Goal: Answer question/provide support

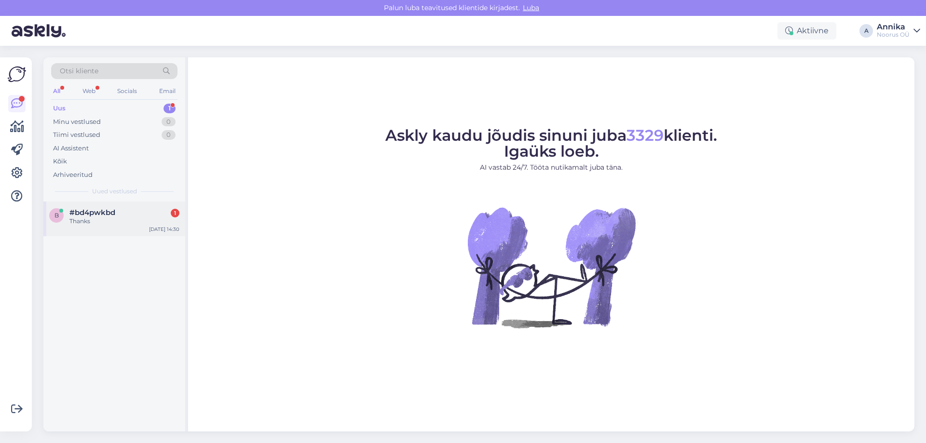
click at [117, 224] on div "Thanks" at bounding box center [124, 221] width 110 height 9
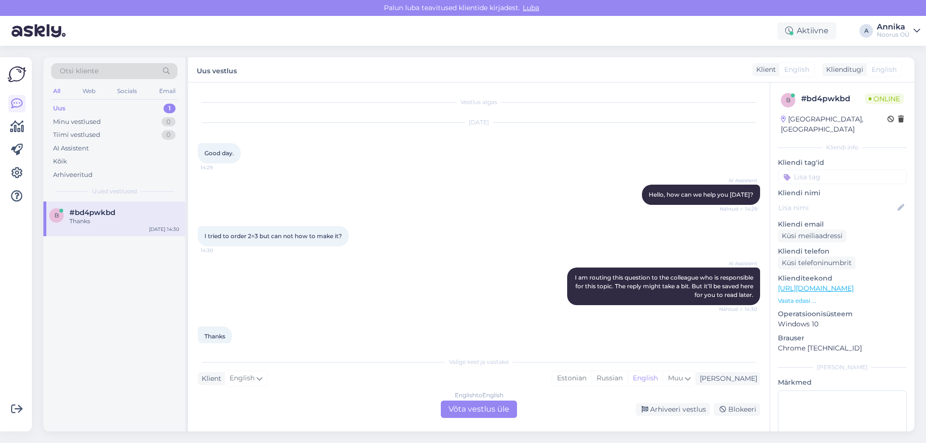
scroll to position [14, 0]
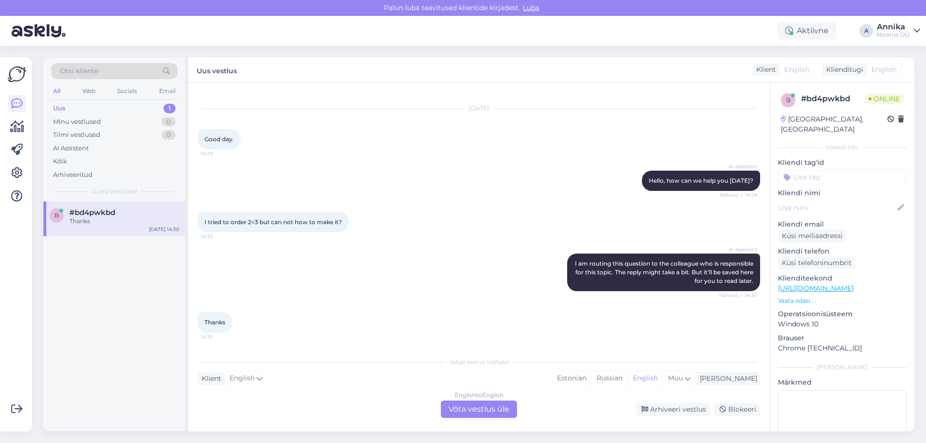
click at [461, 405] on div "English to English Võta vestlus üle" at bounding box center [479, 409] width 76 height 17
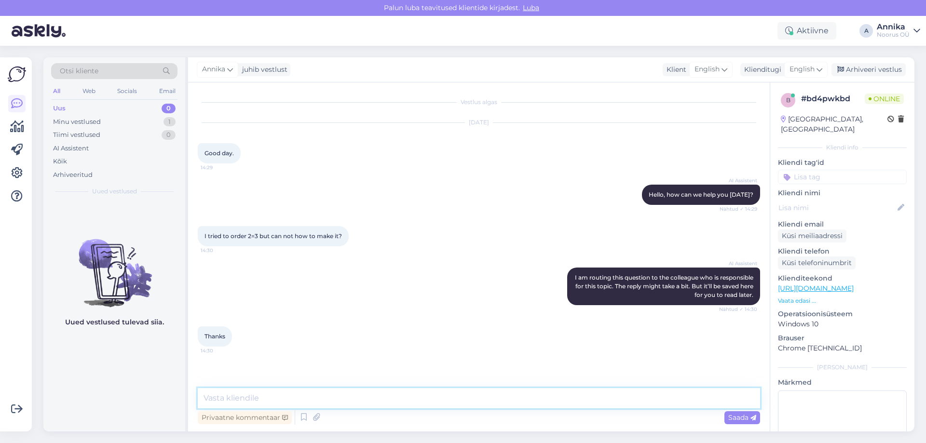
click at [329, 400] on textarea at bounding box center [479, 398] width 562 height 20
drag, startPoint x: 348, startPoint y: 388, endPoint x: 343, endPoint y: 394, distance: 7.6
click at [348, 388] on textarea "Hello!" at bounding box center [479, 398] width 562 height 20
paste textarea "We hope everything was in order during your stay. May we kindly ask if the brea…"
click at [225, 406] on textarea "Hello!" at bounding box center [479, 392] width 562 height 32
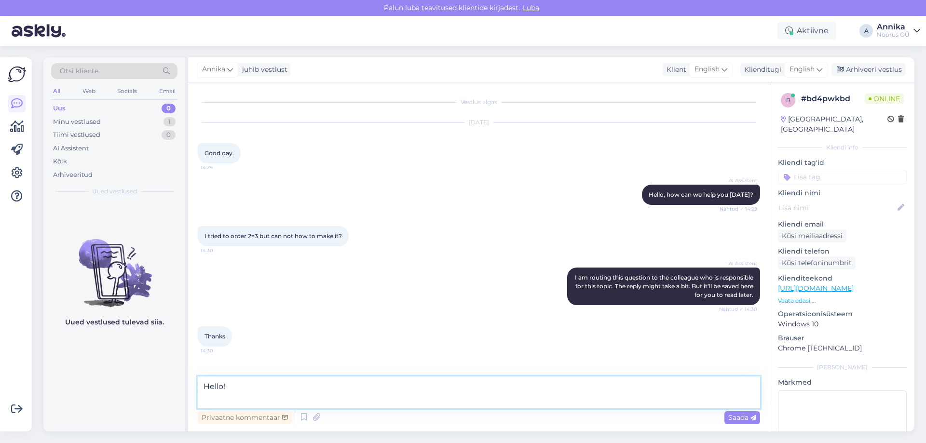
paste textarea "The package was limited until the end of August and is currently not valid. Wha…"
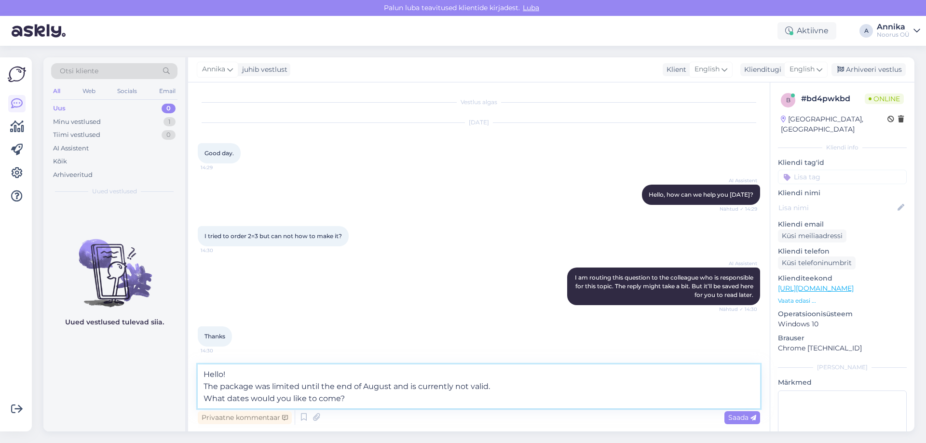
click at [255, 384] on textarea "Hello! The package was limited until the end of August and is currently not val…" at bounding box center [479, 386] width 562 height 44
type textarea "Hello! The package 2=3 was limited until the end of August and is currently not…"
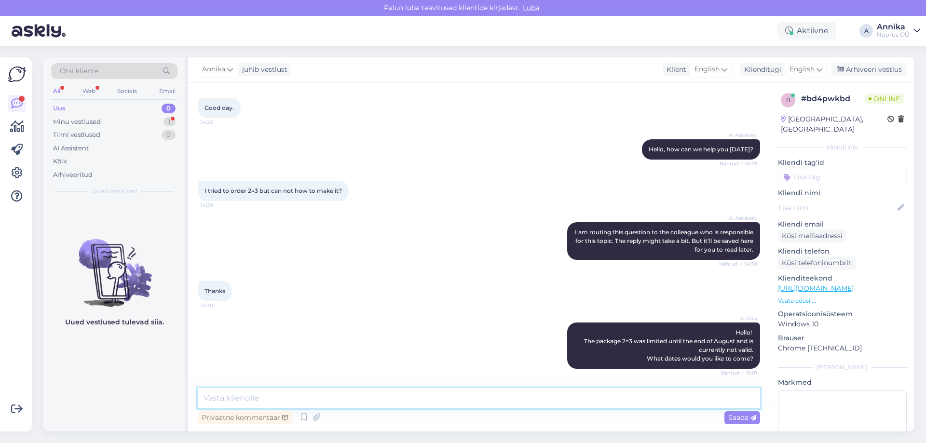
scroll to position [128, 0]
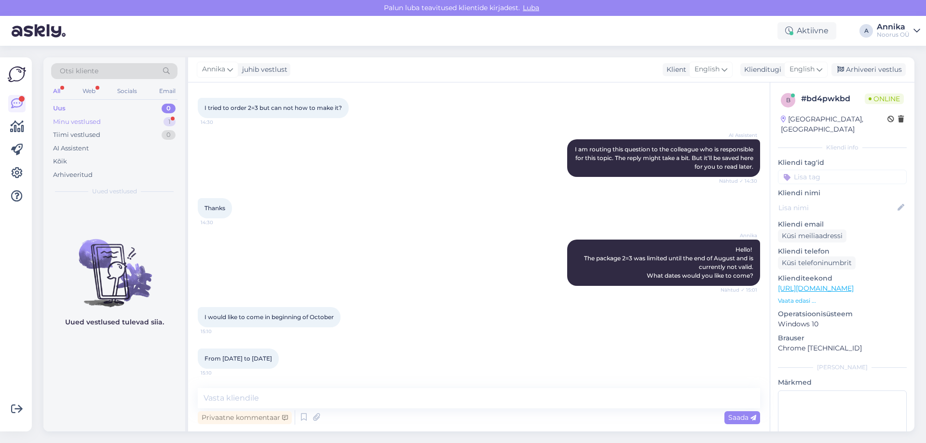
click at [126, 120] on div "Minu vestlused 1" at bounding box center [114, 121] width 126 height 13
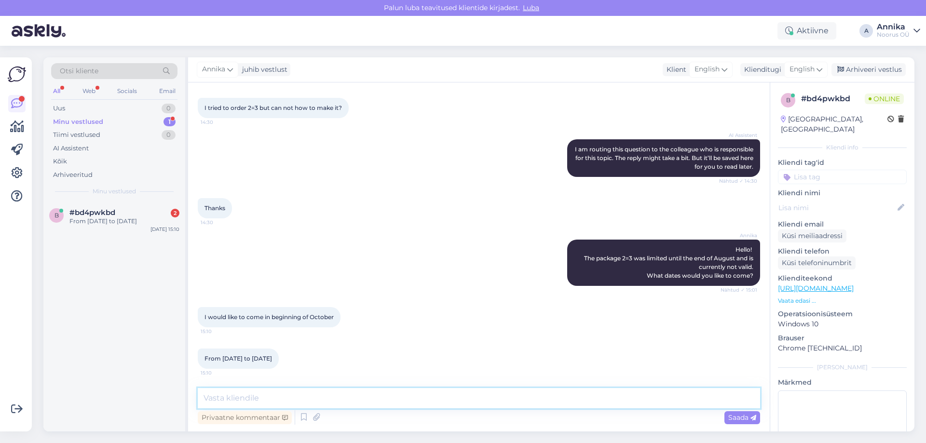
click at [259, 395] on textarea at bounding box center [479, 398] width 562 height 20
drag, startPoint x: 270, startPoint y: 395, endPoint x: 47, endPoint y: 359, distance: 226.1
click at [49, 359] on div "Otsi kliente All Web Socials Email Uus 0 Minu vestlused 1 Tiimi vestlused 0 AI …" at bounding box center [478, 244] width 871 height 374
paste textarea "many people will be staying?"
type textarea "How many people will be staying?"
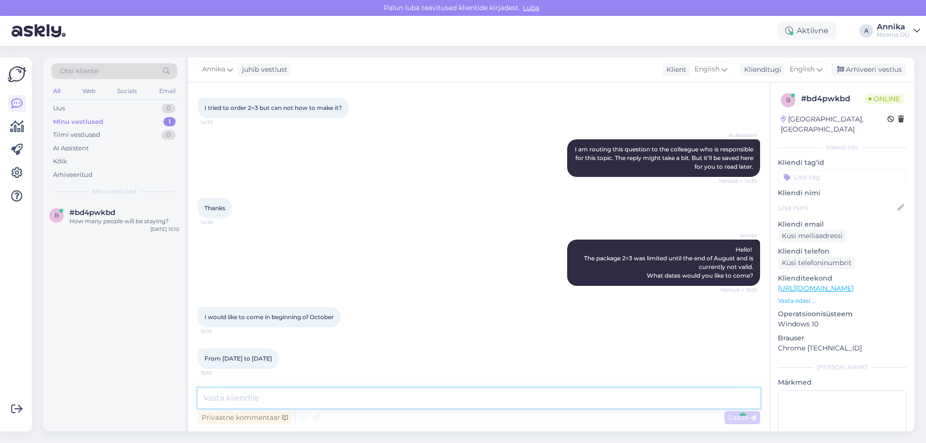
scroll to position [170, 0]
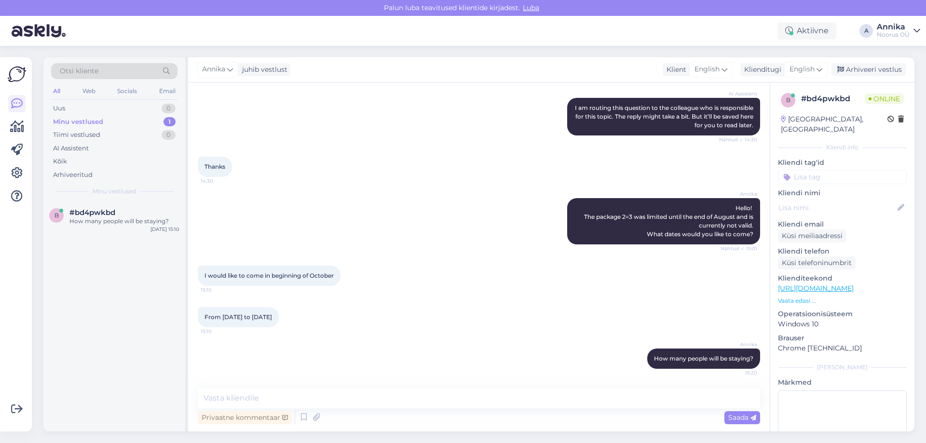
click at [412, 268] on div "I would like to come in beginning of October 15:10" at bounding box center [479, 275] width 562 height 41
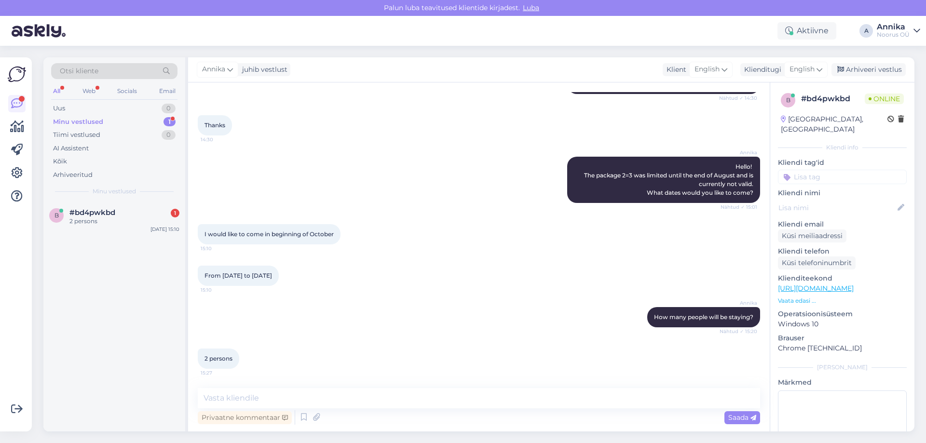
click at [239, 384] on div "Vestlus algas Aug 21 2025 Good day. 14:29 AI Assistent Hello, how can we help y…" at bounding box center [478, 256] width 581 height 349
click at [240, 393] on textarea at bounding box center [479, 398] width 562 height 20
click at [237, 394] on textarea at bounding box center [479, 398] width 562 height 20
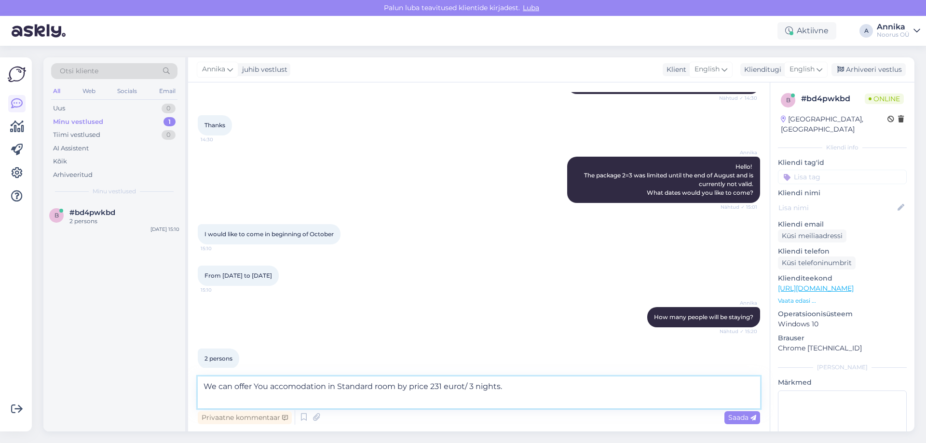
scroll to position [221, 0]
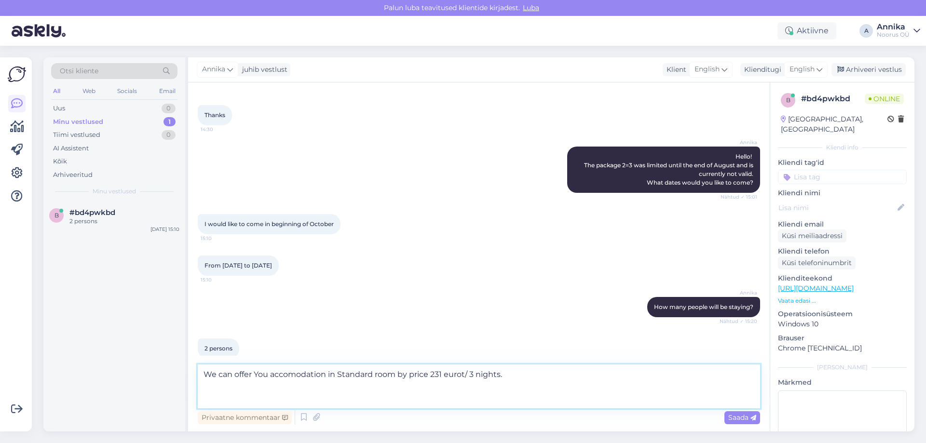
paste textarea "Package includes: • Accommodation • Buffet breakfast in the restaurant • Sauna …"
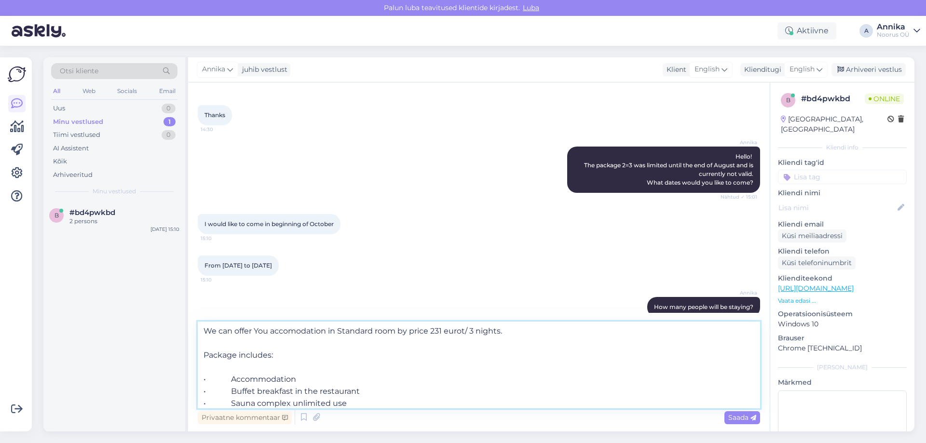
scroll to position [0, 0]
click at [294, 336] on textarea "We can offer You accomodation in Standard room by price 231 eurot/ 3 nights. Pa…" at bounding box center [479, 365] width 562 height 87
click at [336, 347] on textarea "We can offer You accommodation in Standard room by price 231 eurot/ 3 nights. P…" at bounding box center [479, 365] width 562 height 87
click at [473, 331] on textarea "We can offer You accommodation in Standard room by price 231 eurot/ 3 nights. P…" at bounding box center [479, 365] width 562 height 87
type textarea "We can offer You accommodation in Standard room by price 231 euros/ 3 nights. P…"
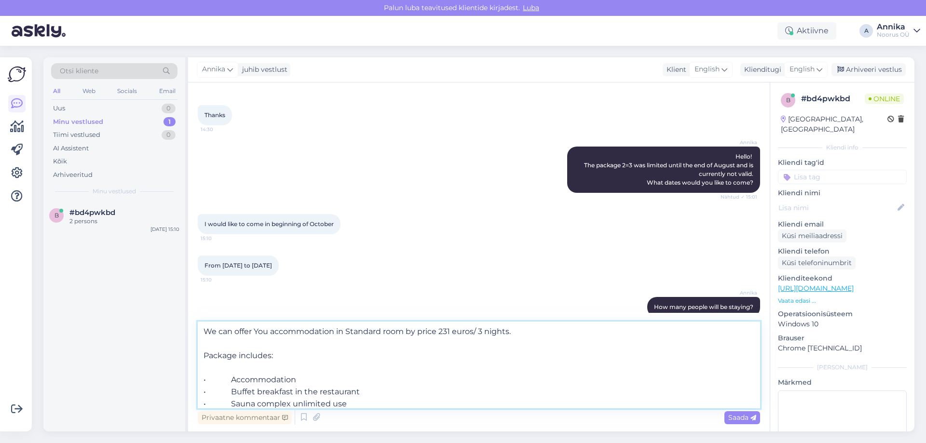
click at [486, 361] on textarea "We can offer You accommodation in Standard room by price 231 euros/ 3 nights. P…" at bounding box center [479, 365] width 562 height 87
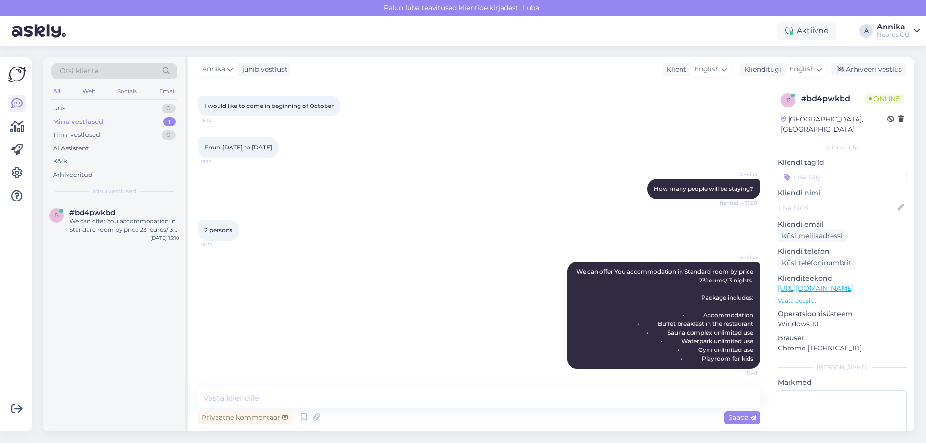
click at [229, 324] on div "Annika We can offer You accommodation in Standard room by price 231 euros/ 3 ni…" at bounding box center [479, 315] width 562 height 128
click at [499, 319] on div "Annika We can offer You accommodation in Standard room by price 231 euros/ 3 ni…" at bounding box center [479, 315] width 562 height 128
click at [413, 160] on div "From 5 to 8 of october 15:10" at bounding box center [479, 147] width 562 height 41
click at [364, 255] on div "Annika We can offer You accommodation in Standard room by price 231 euros/ 3 ni…" at bounding box center [479, 315] width 562 height 128
click at [852, 63] on div "Annika juhib vestlust Klient English Klienditugi English Arhiveeri vestlus" at bounding box center [551, 69] width 726 height 25
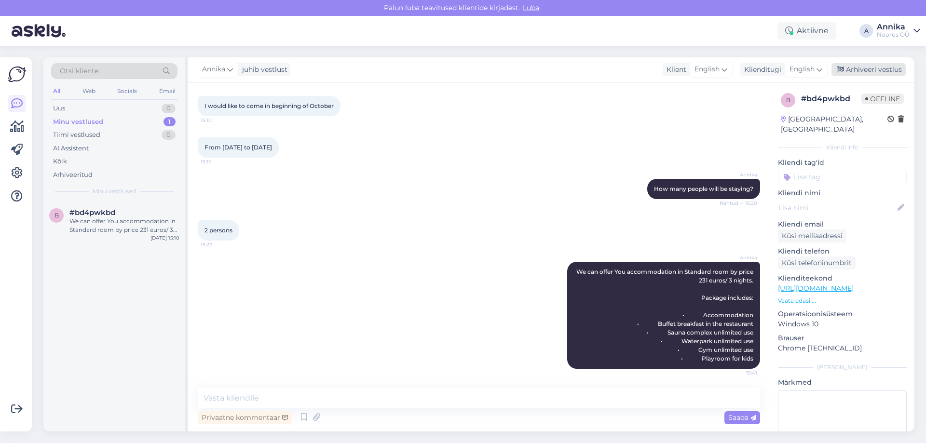
click at [854, 68] on div "Arhiveeri vestlus" at bounding box center [868, 69] width 74 height 13
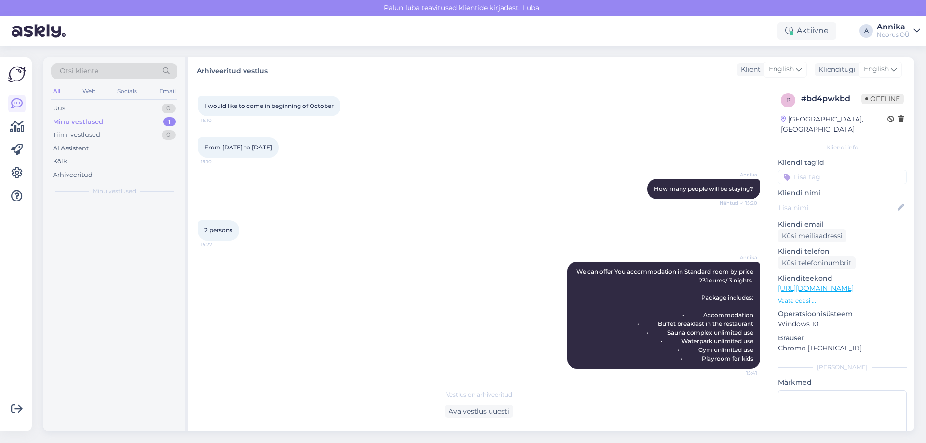
scroll to position [343, 0]
